Goal: Task Accomplishment & Management: Manage account settings

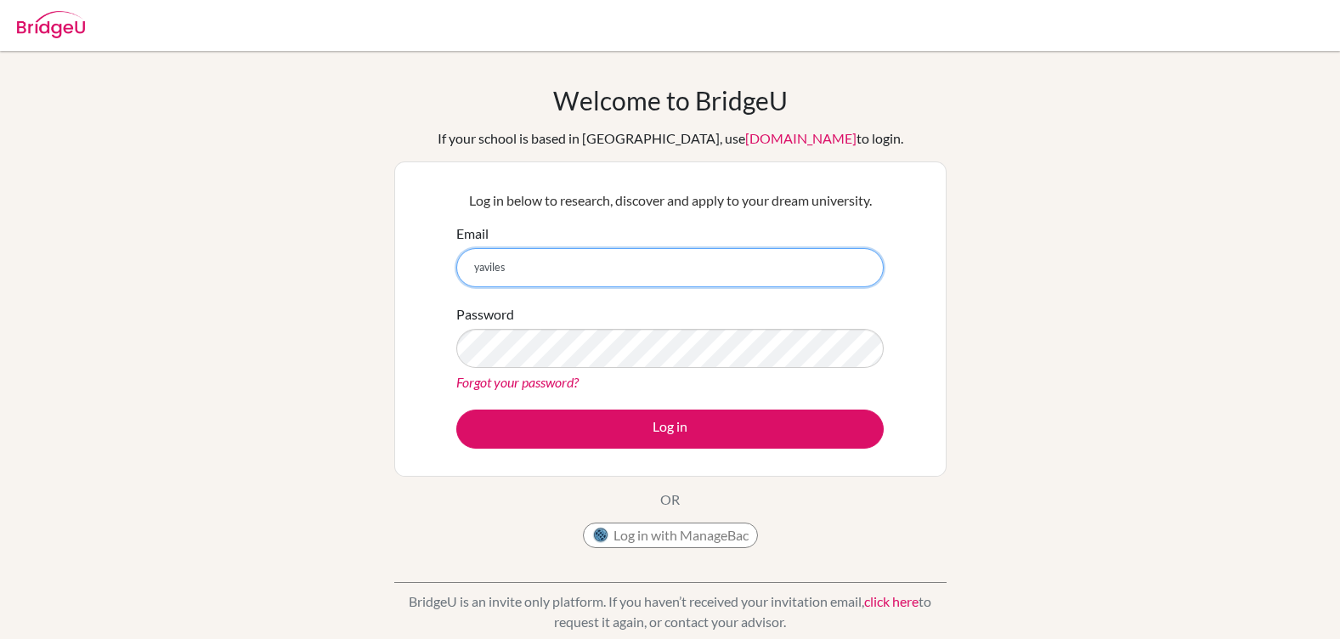
type input "[EMAIL_ADDRESS][DOMAIN_NAME]"
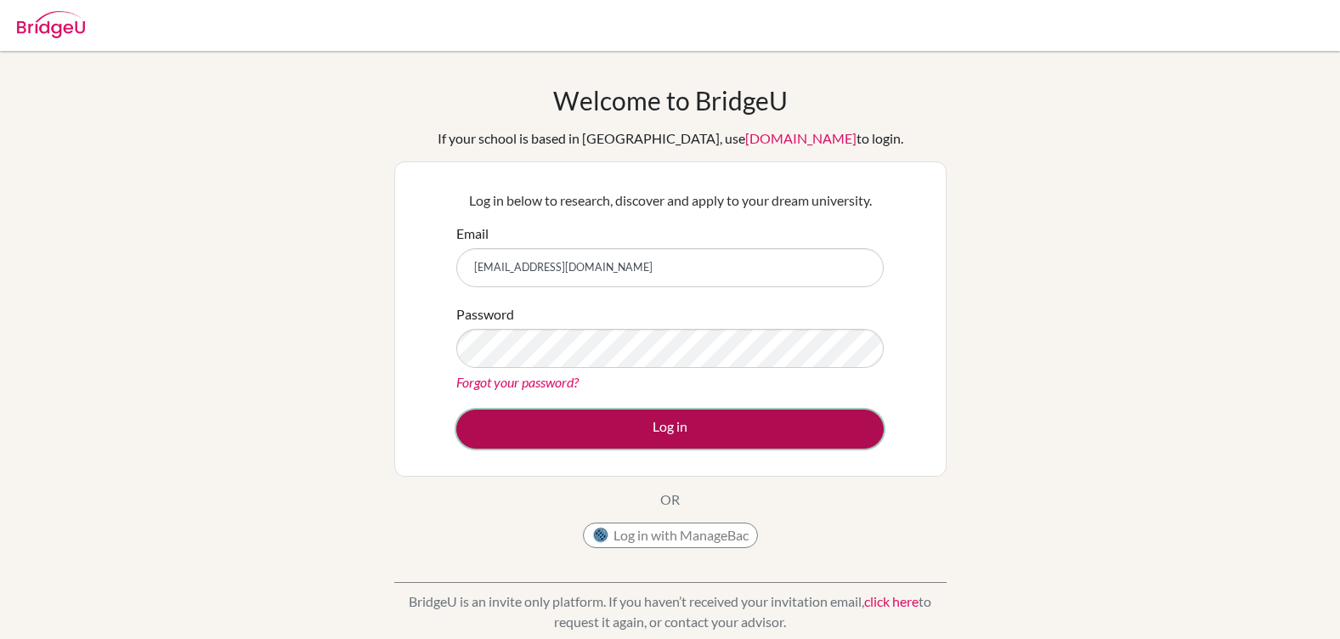
click at [661, 425] on button "Log in" at bounding box center [669, 428] width 427 height 39
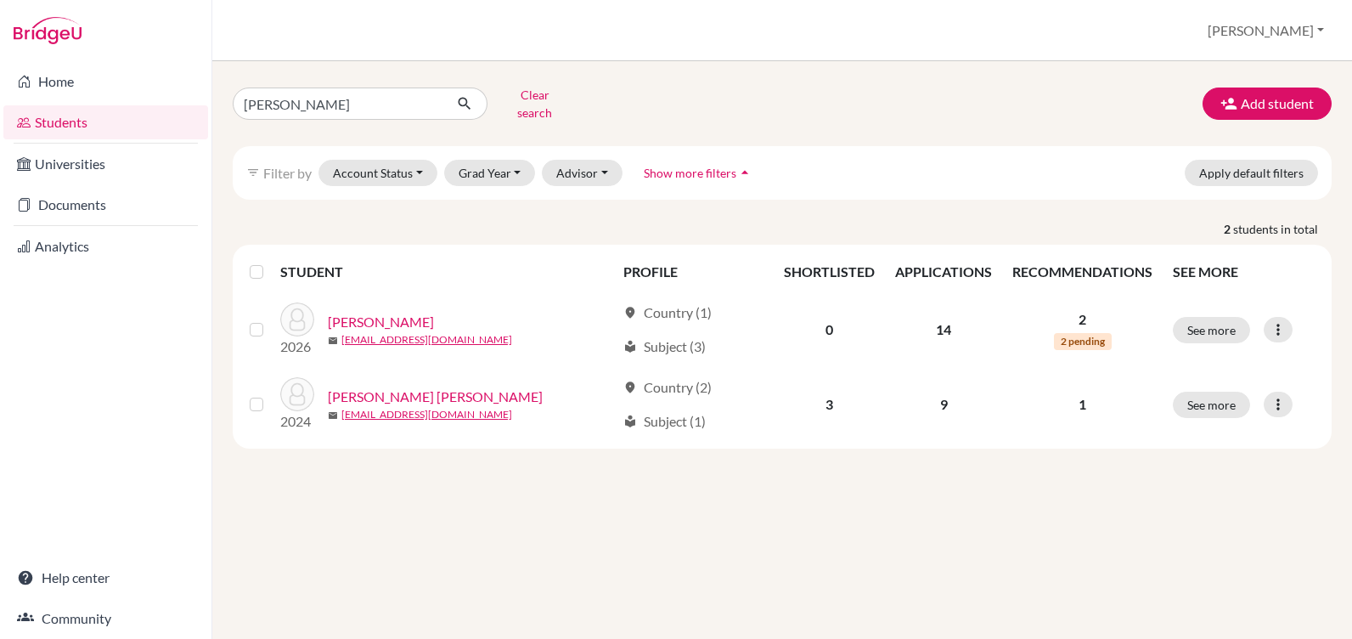
click at [64, 123] on link "Students" at bounding box center [105, 122] width 205 height 34
drag, startPoint x: 285, startPoint y: 102, endPoint x: 200, endPoint y: 103, distance: 85.0
click at [200, 103] on div "Home Students Universities Documents Analytics Help center Community Students o…" at bounding box center [676, 319] width 1352 height 639
type input "[PERSON_NAME]"
click at [460, 95] on icon "submit" at bounding box center [464, 103] width 17 height 17
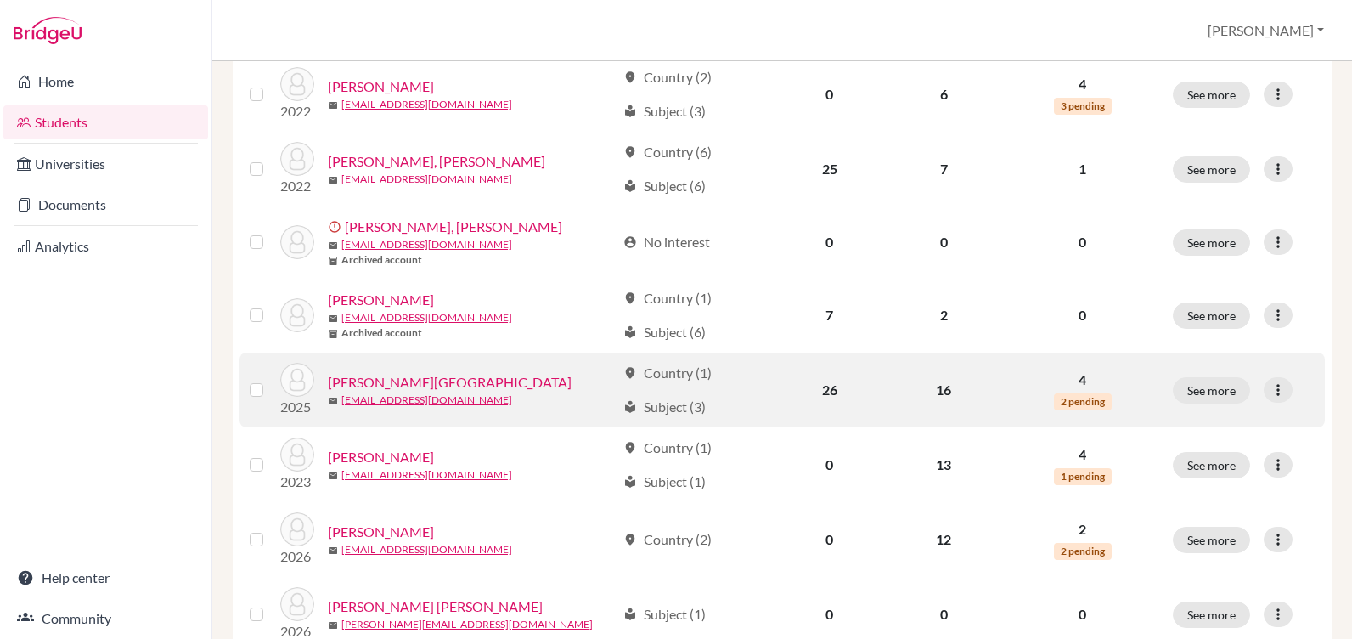
scroll to position [255, 0]
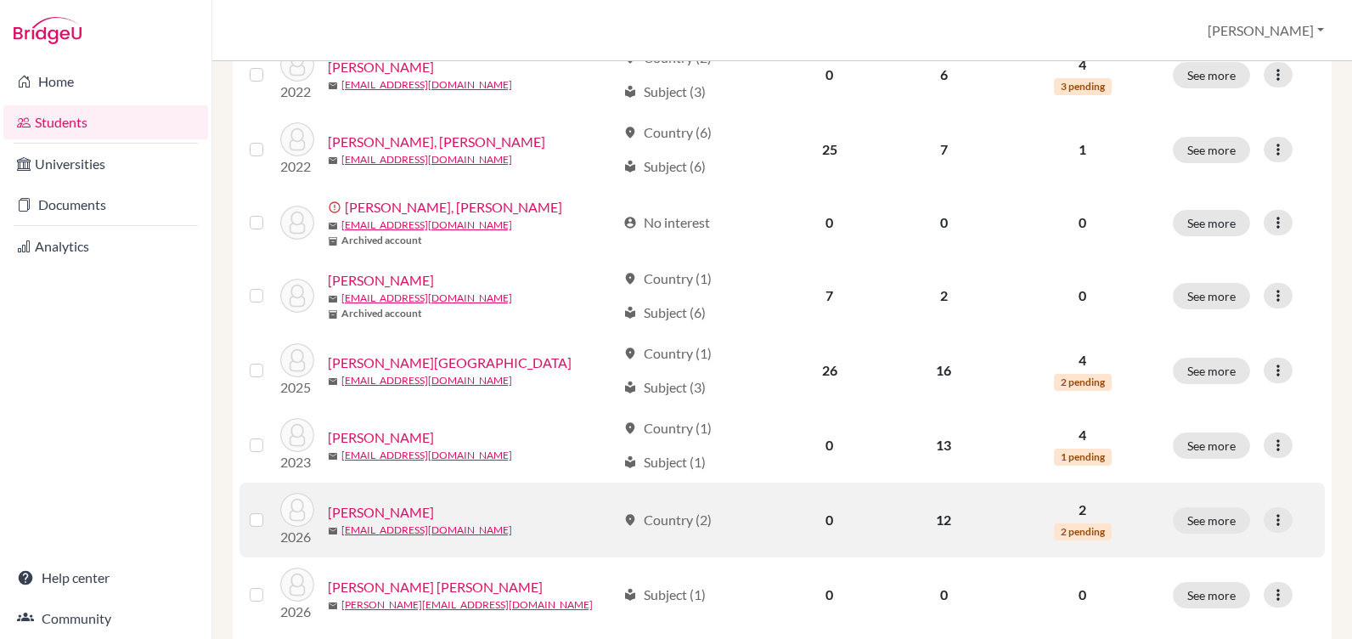
click at [391, 502] on link "[PERSON_NAME]" at bounding box center [381, 512] width 106 height 20
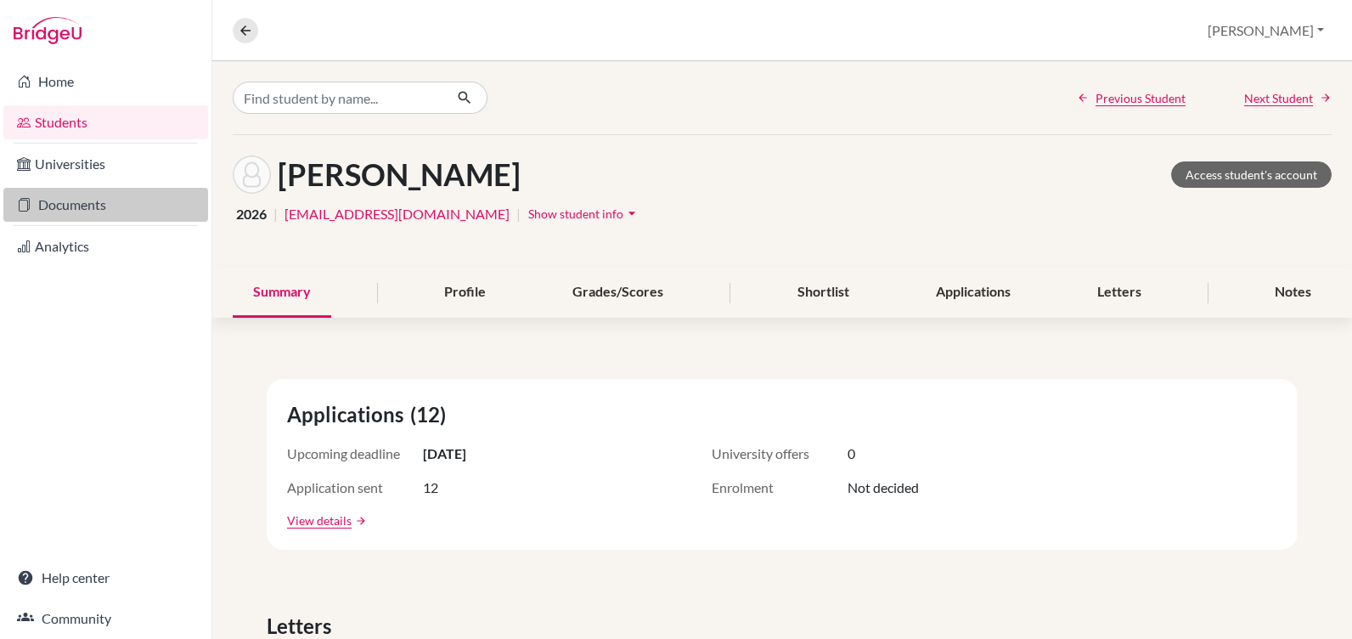
click at [56, 207] on link "Documents" at bounding box center [105, 205] width 205 height 34
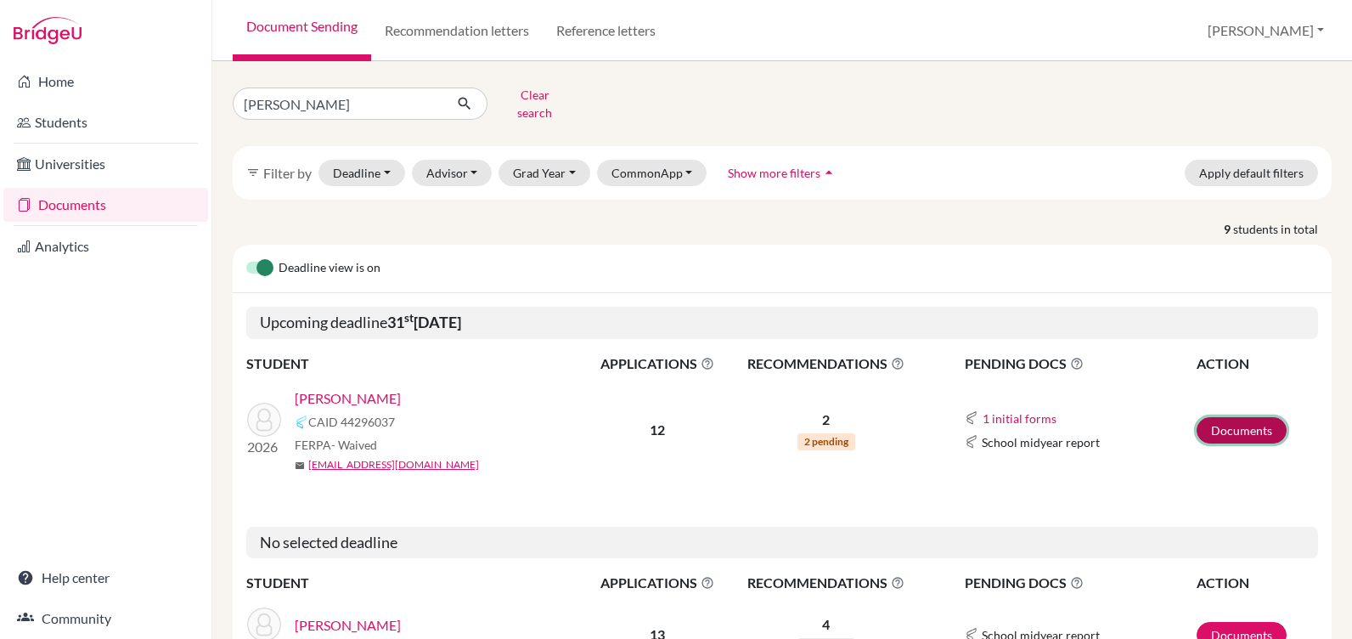
click at [1225, 417] on link "Documents" at bounding box center [1242, 430] width 90 height 26
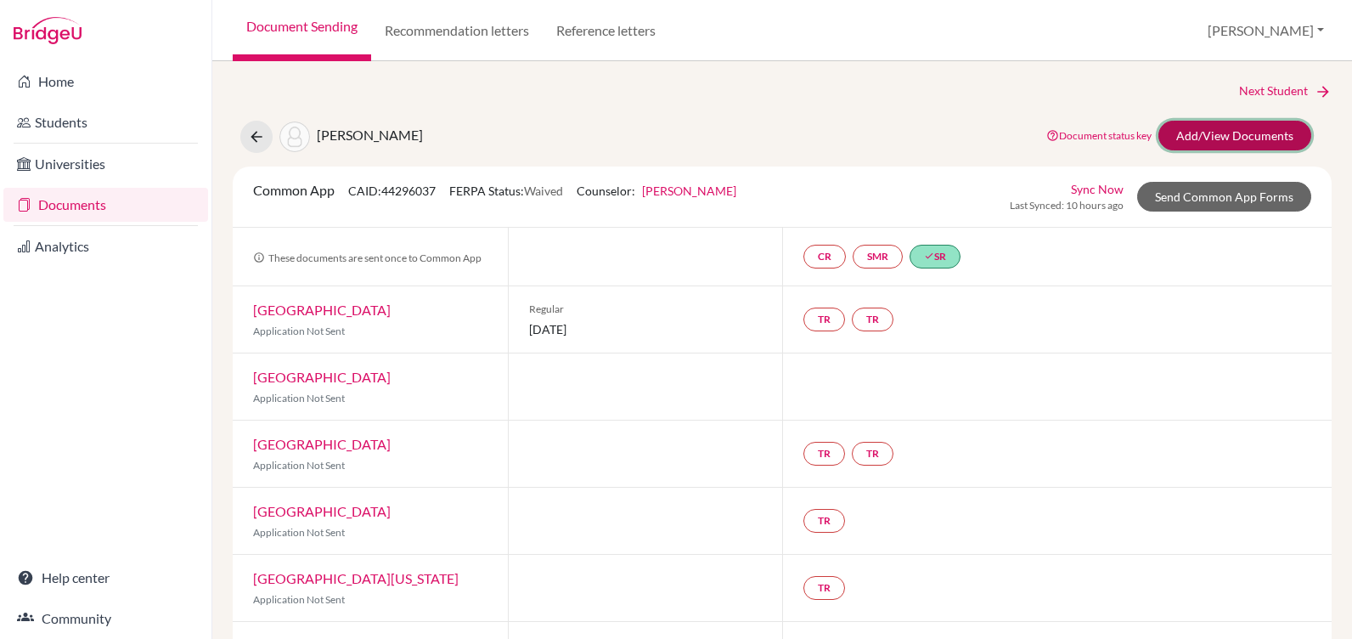
click at [1220, 129] on link "Add/View Documents" at bounding box center [1235, 136] width 153 height 30
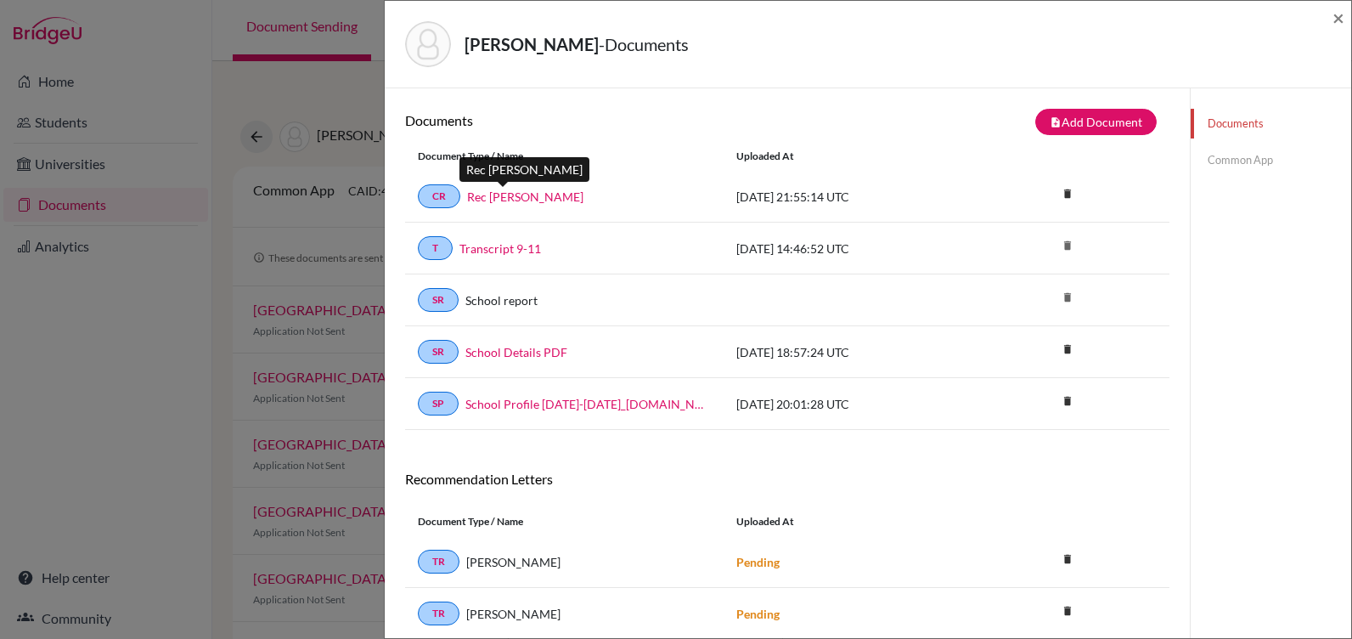
click at [498, 193] on link "Rec Ms. Aviles" at bounding box center [525, 197] width 116 height 18
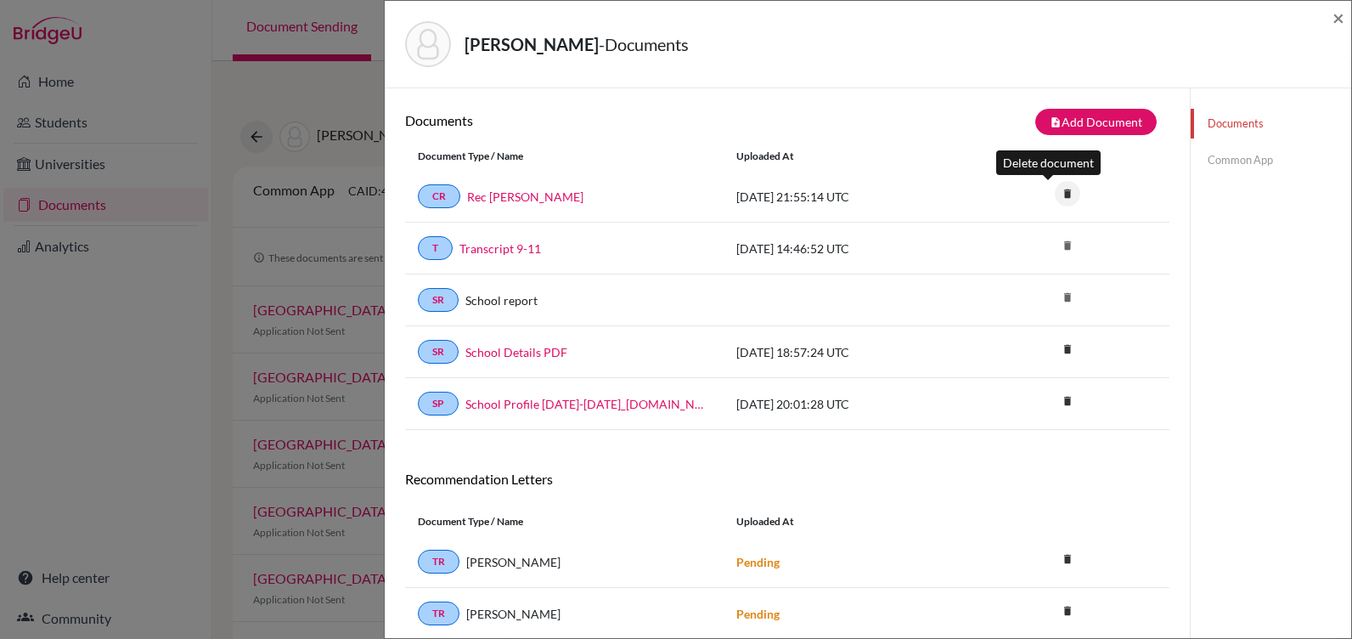
click at [1055, 191] on icon "delete" at bounding box center [1067, 193] width 25 height 25
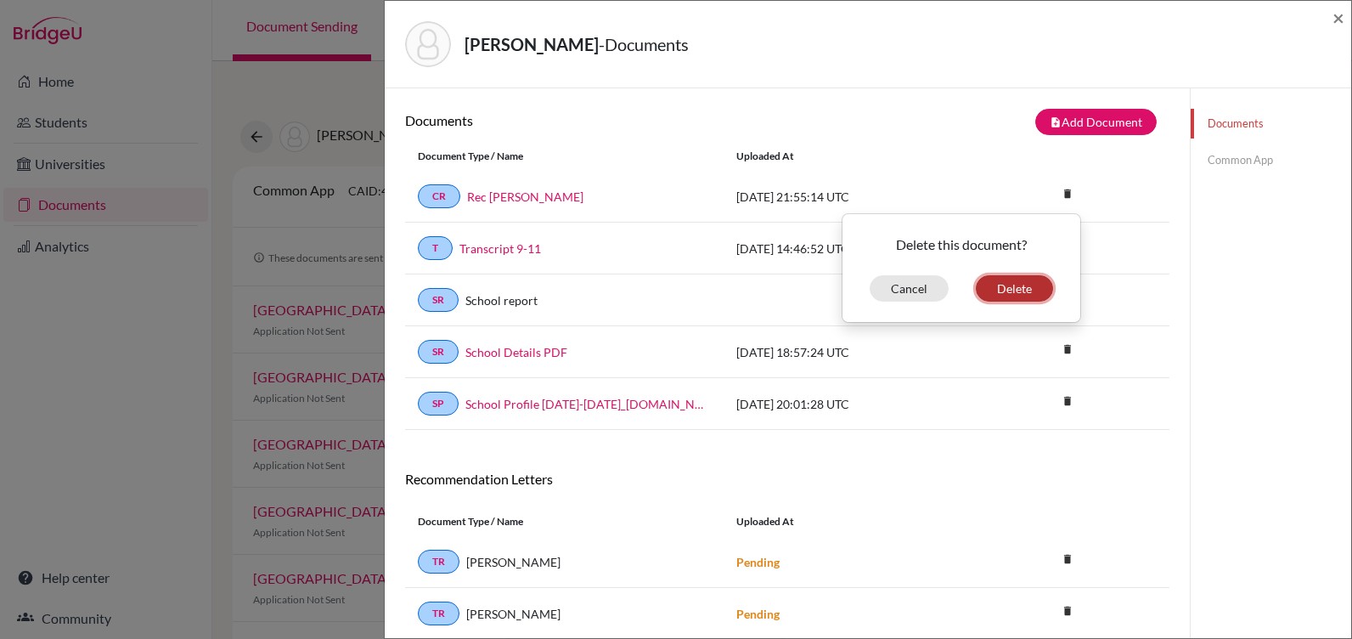
click at [1023, 278] on button "Delete" at bounding box center [1014, 288] width 77 height 26
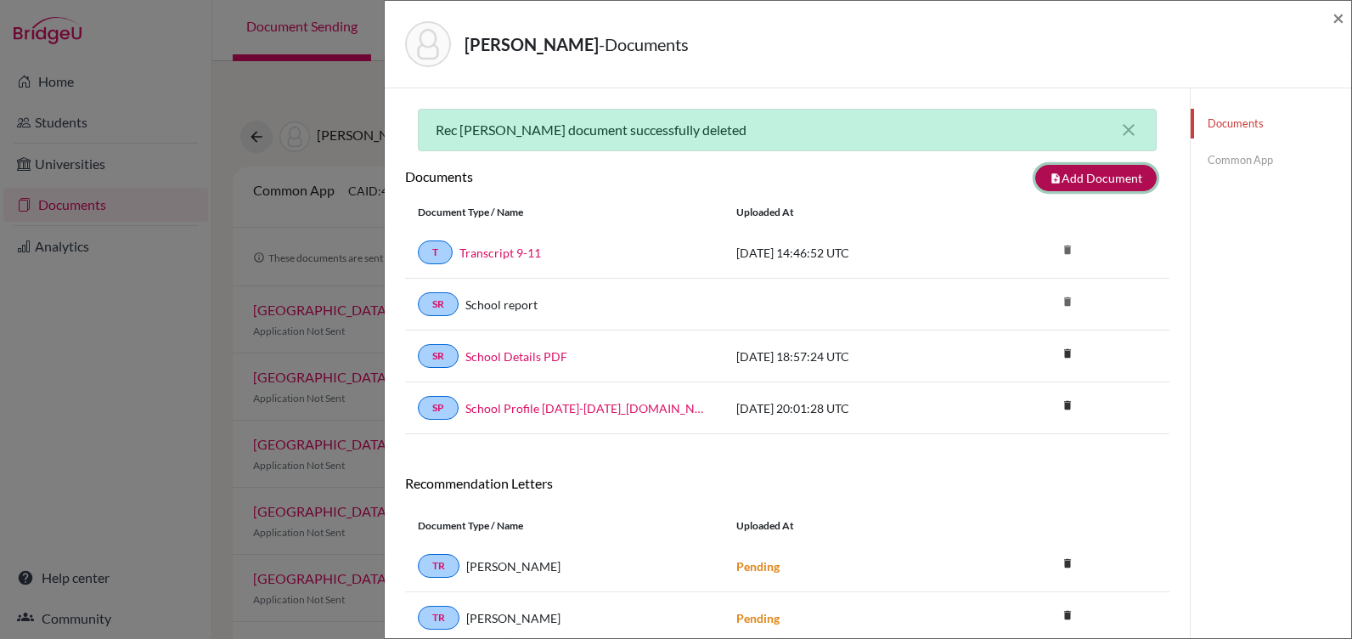
click at [1089, 178] on button "note_add Add Document" at bounding box center [1096, 178] width 121 height 26
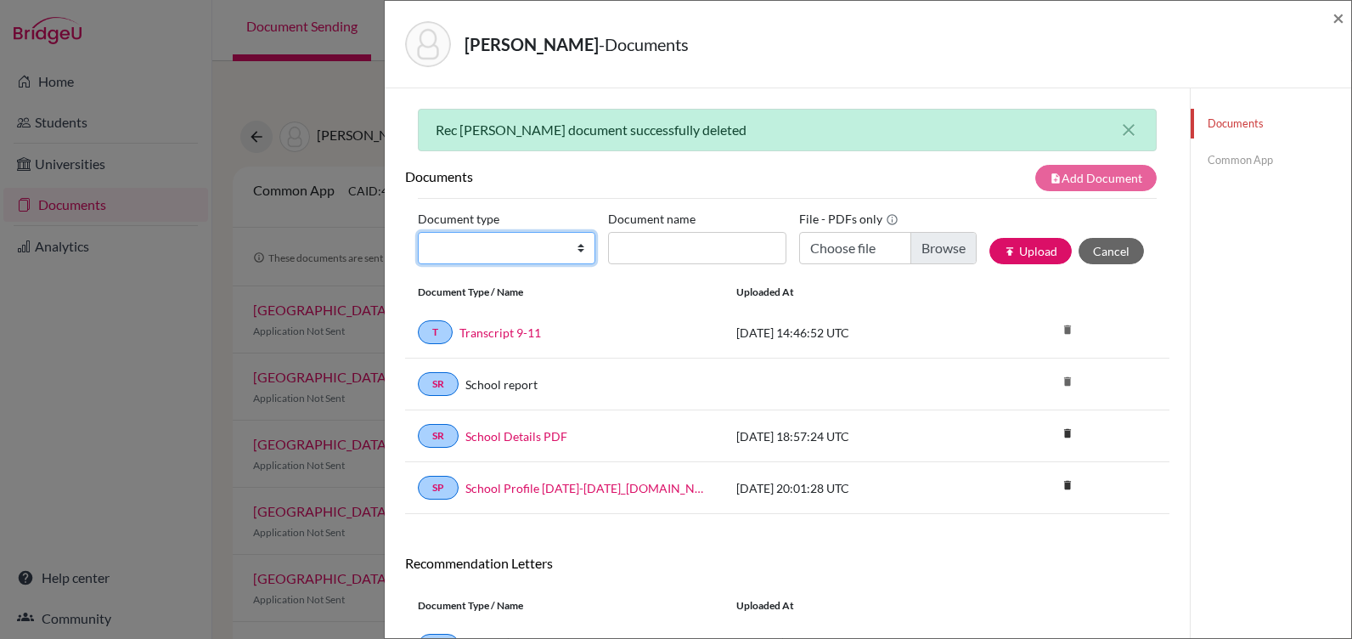
click at [504, 246] on select "Change explanation for Common App reports Counselor recommendation Internationa…" at bounding box center [507, 248] width 178 height 32
select select "4"
click at [418, 232] on select "Change explanation for Common App reports Counselor recommendation Internationa…" at bounding box center [507, 248] width 178 height 32
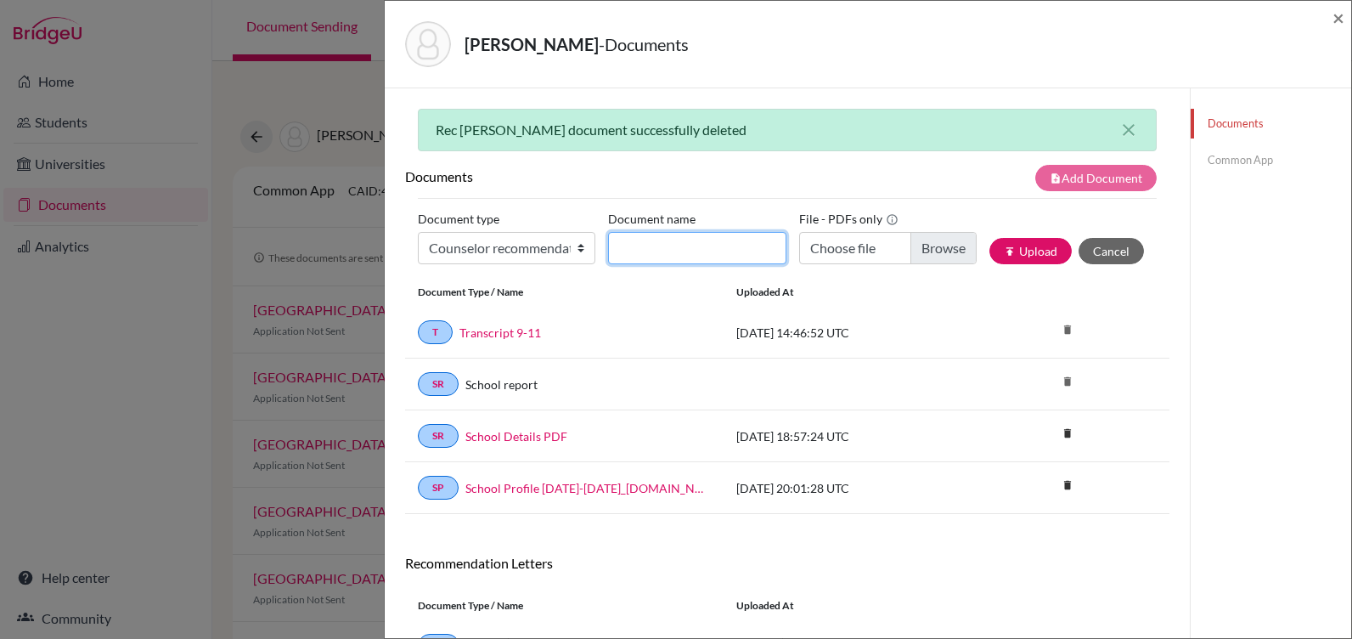
click at [613, 241] on input "Document name" at bounding box center [697, 248] width 178 height 32
type input "Rec Ms. Aviles"
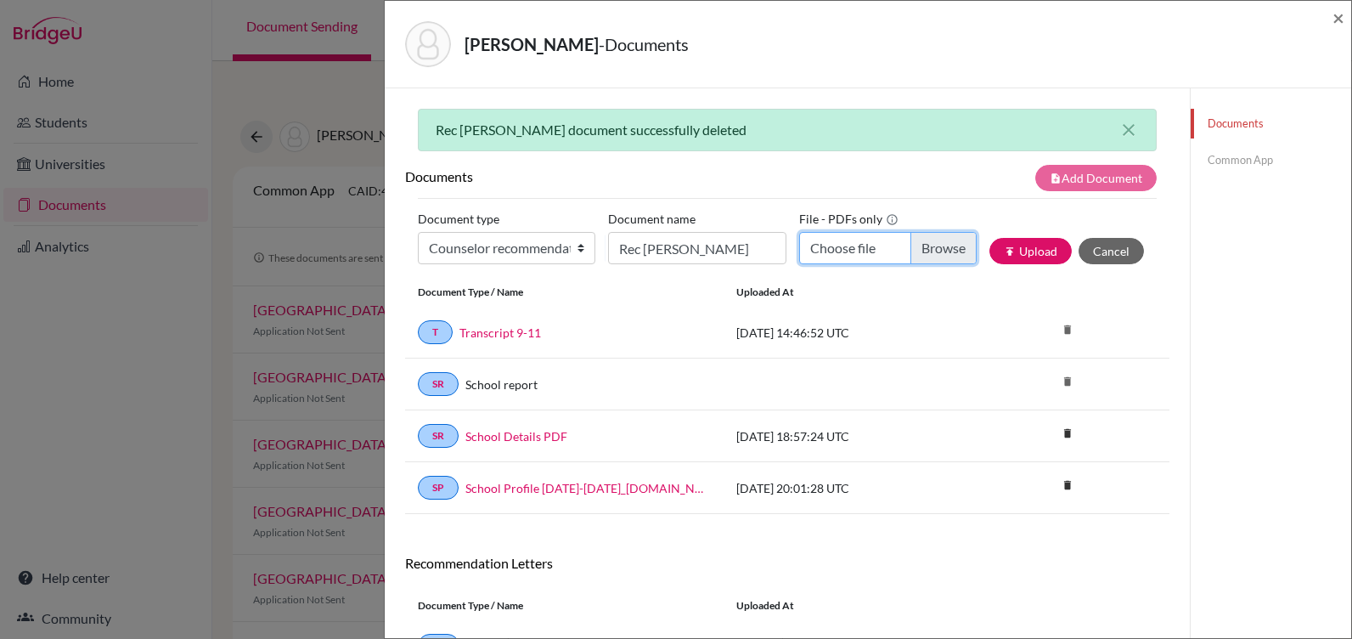
click at [937, 249] on input "Choose file" at bounding box center [888, 248] width 178 height 32
type input "C:\fakepath\Rec Olivia Rivera S.docx.pdf"
click at [1003, 251] on button "publish Upload" at bounding box center [1031, 251] width 82 height 26
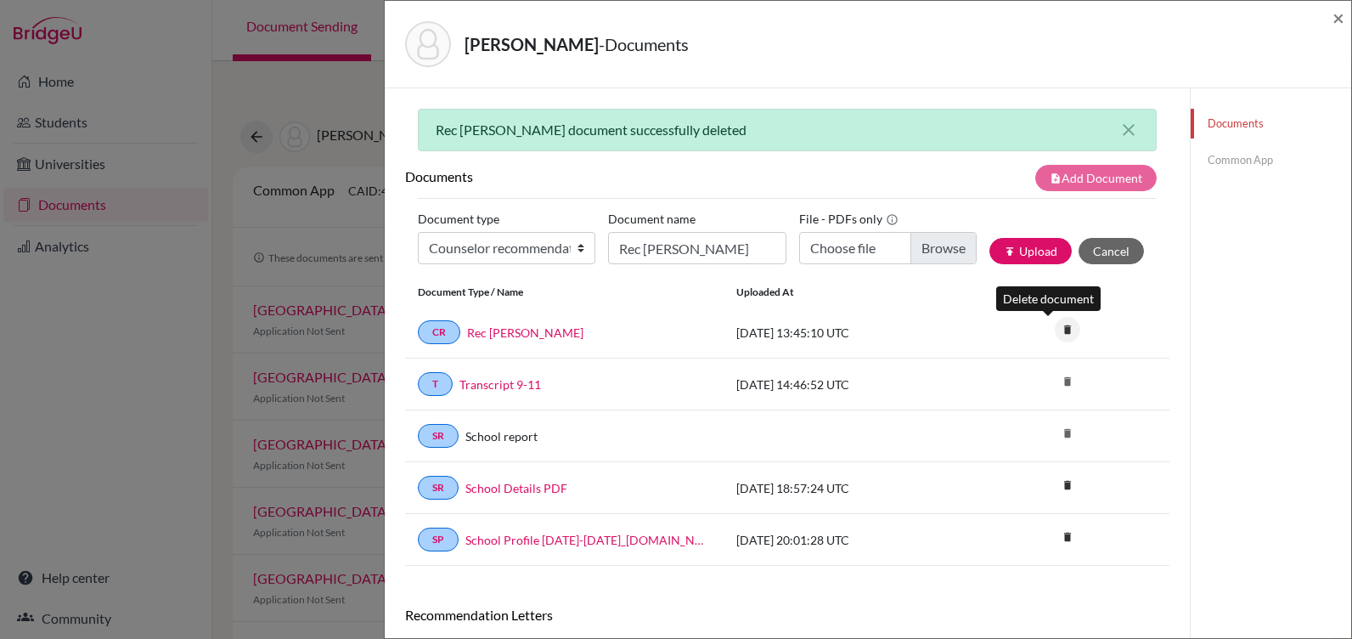
click at [1055, 328] on icon "delete" at bounding box center [1067, 329] width 25 height 25
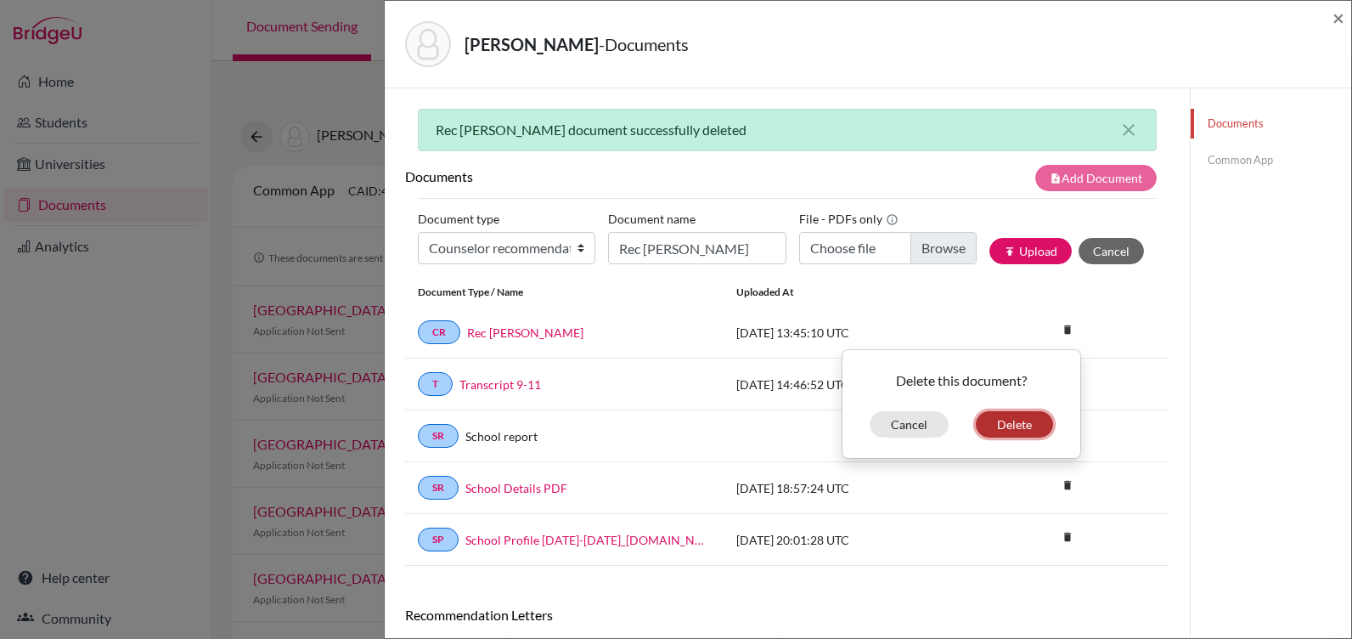
click at [1022, 426] on button "Delete" at bounding box center [1014, 424] width 77 height 26
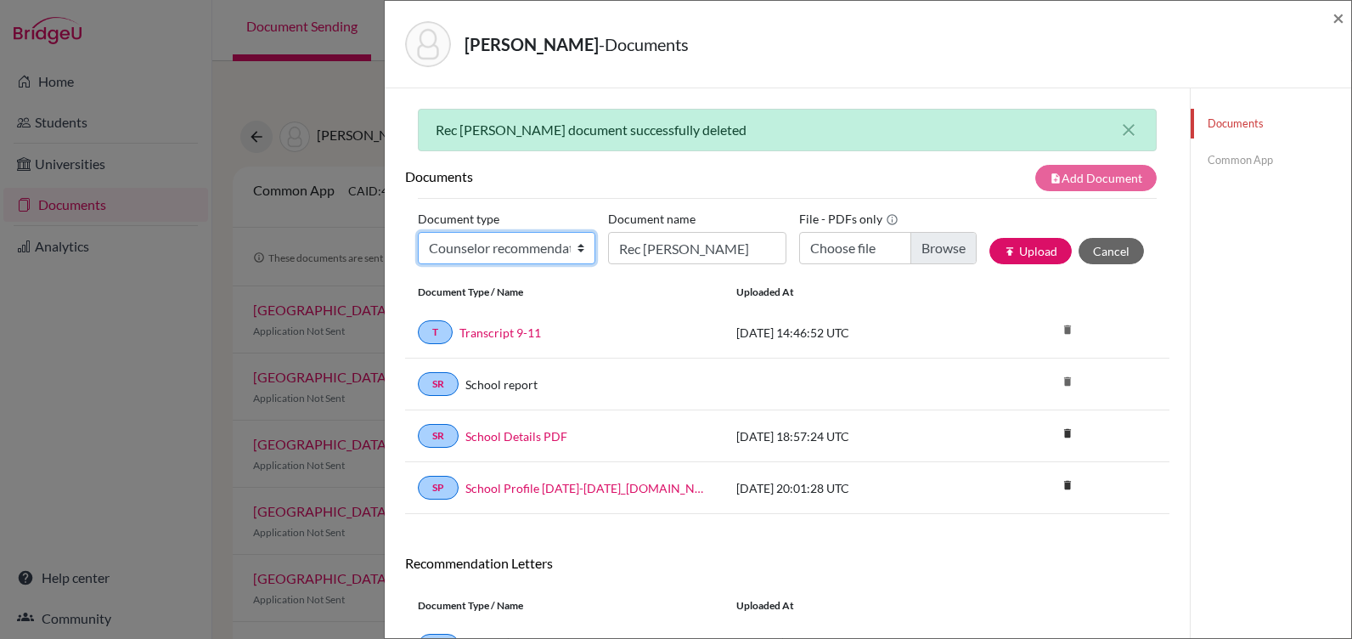
click at [510, 242] on select "Change explanation for Common App reports Counselor recommendation Internationa…" at bounding box center [507, 248] width 178 height 32
select select "4"
click at [418, 232] on select "Change explanation for Common App reports Counselor recommendation Internationa…" at bounding box center [507, 248] width 178 height 32
click at [645, 247] on input "Rec Ms. Aviles" at bounding box center [697, 248] width 178 height 32
type input "Rec Ms. Aviles"
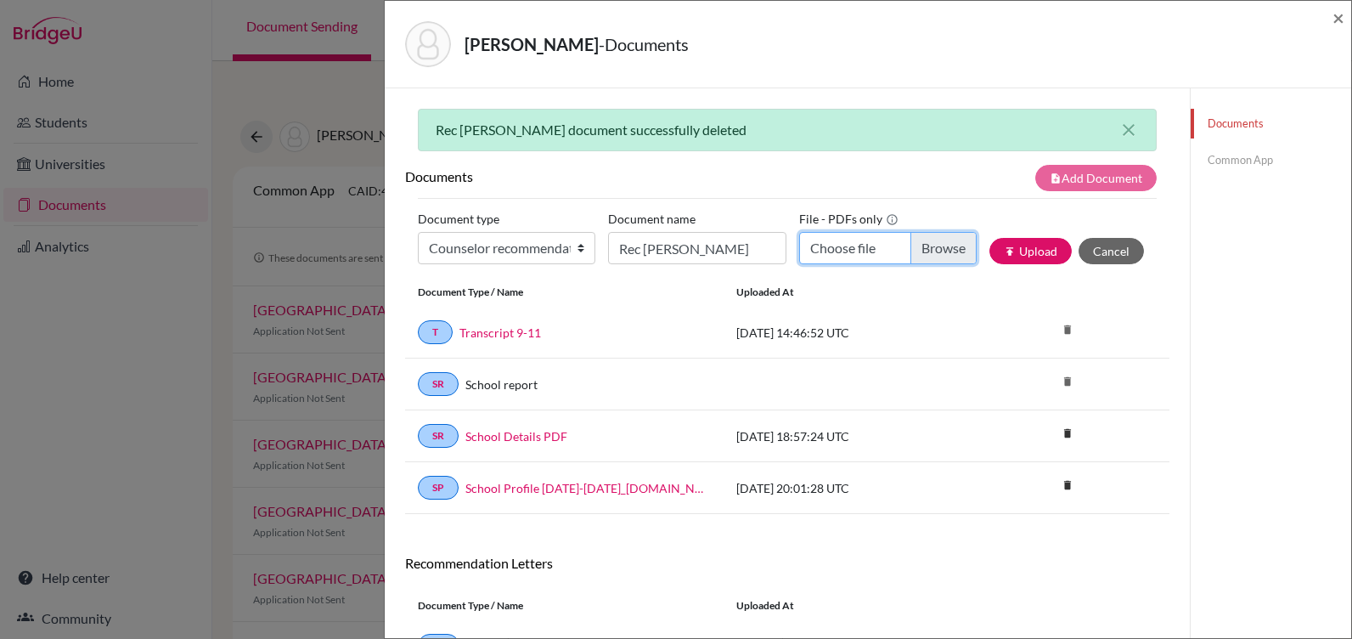
click at [934, 247] on input "Choose file" at bounding box center [888, 248] width 178 height 32
type input "C:\fakepath\Rec Olivia Rivera S.docx (1).pdf"
click at [1019, 247] on button "publish Upload" at bounding box center [1031, 251] width 82 height 26
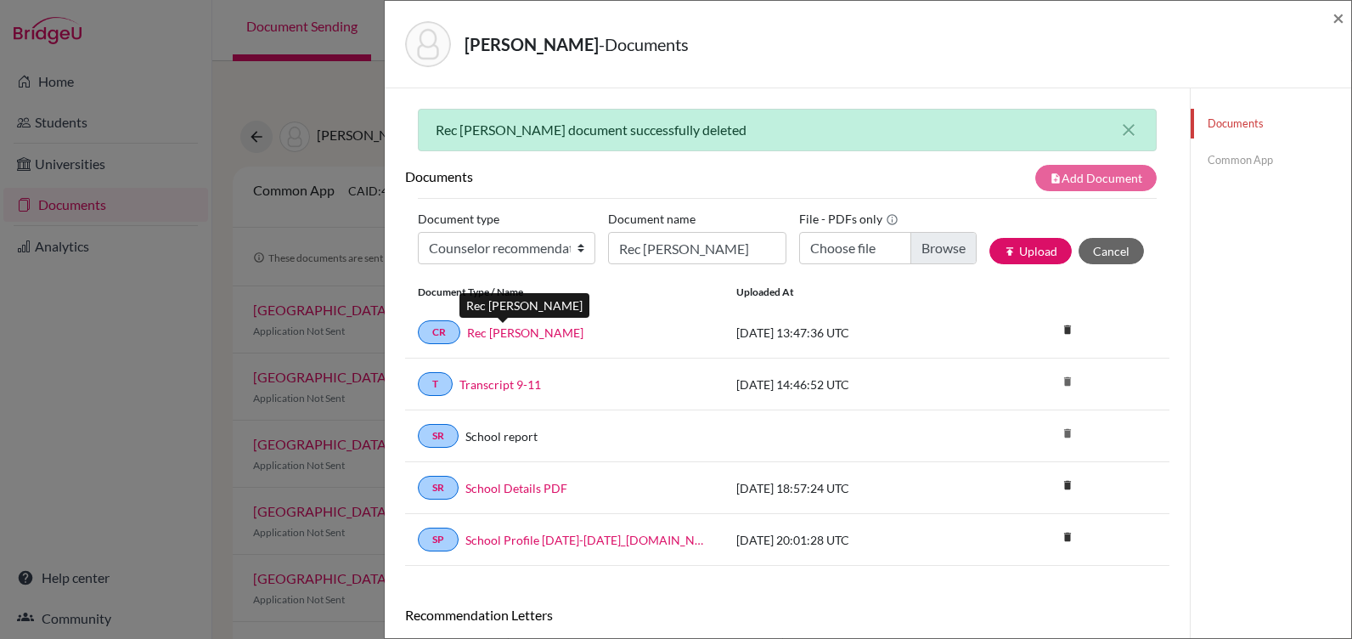
click at [510, 333] on link "Rec Ms. Aviles" at bounding box center [525, 333] width 116 height 18
click at [1335, 17] on span "×" at bounding box center [1339, 17] width 12 height 25
